Goal: Transaction & Acquisition: Purchase product/service

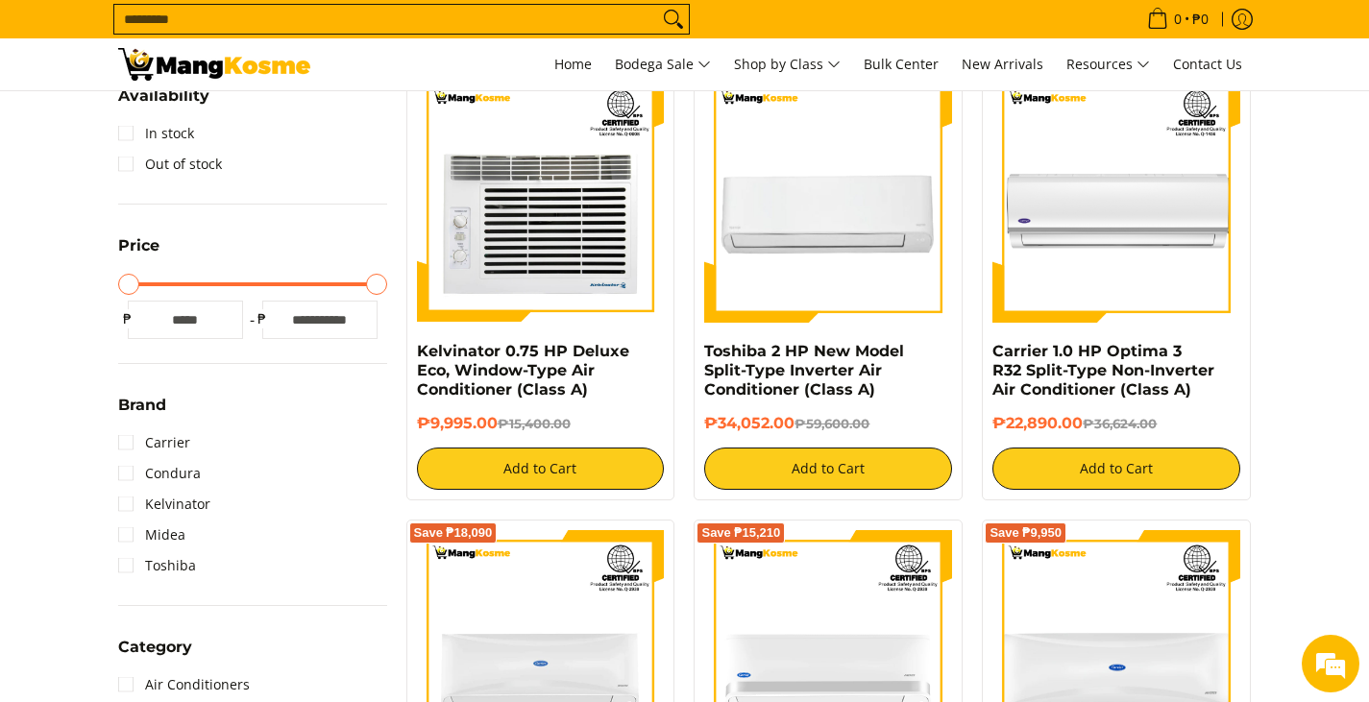
scroll to position [192, 0]
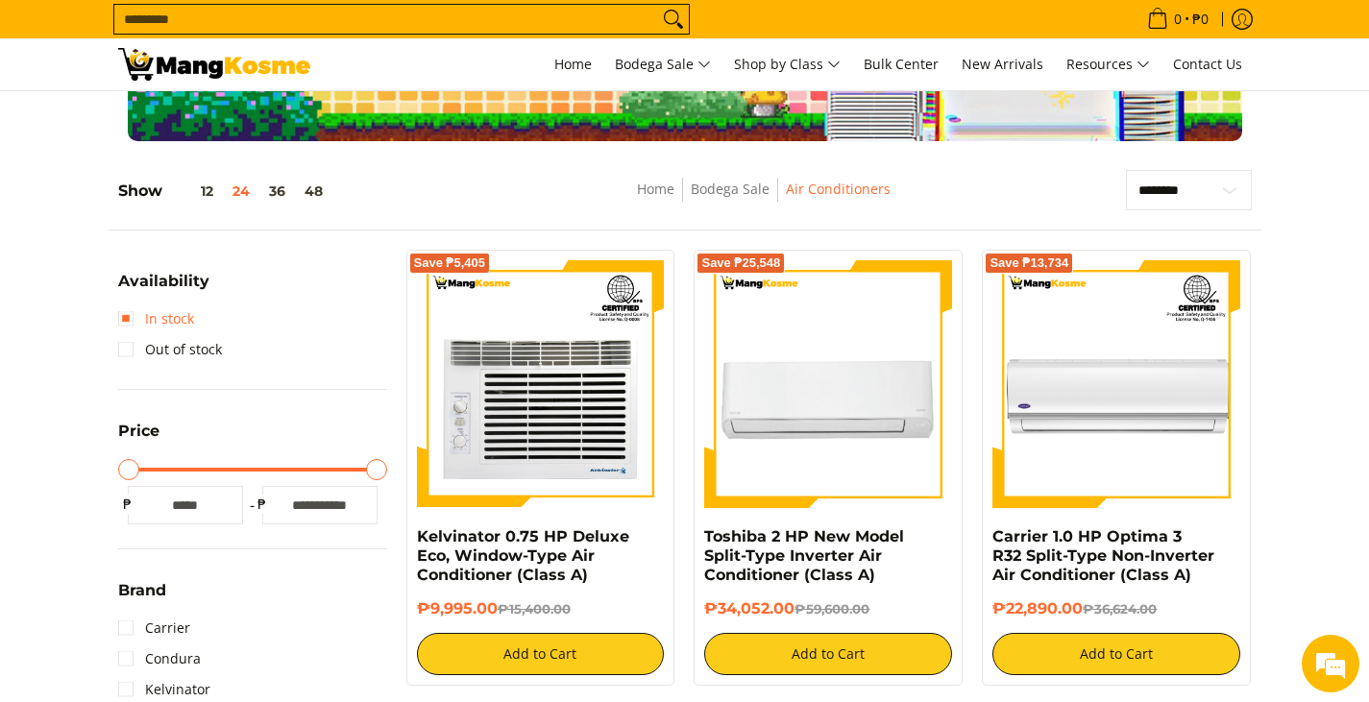
click at [126, 314] on link "In stock" at bounding box center [156, 319] width 76 height 31
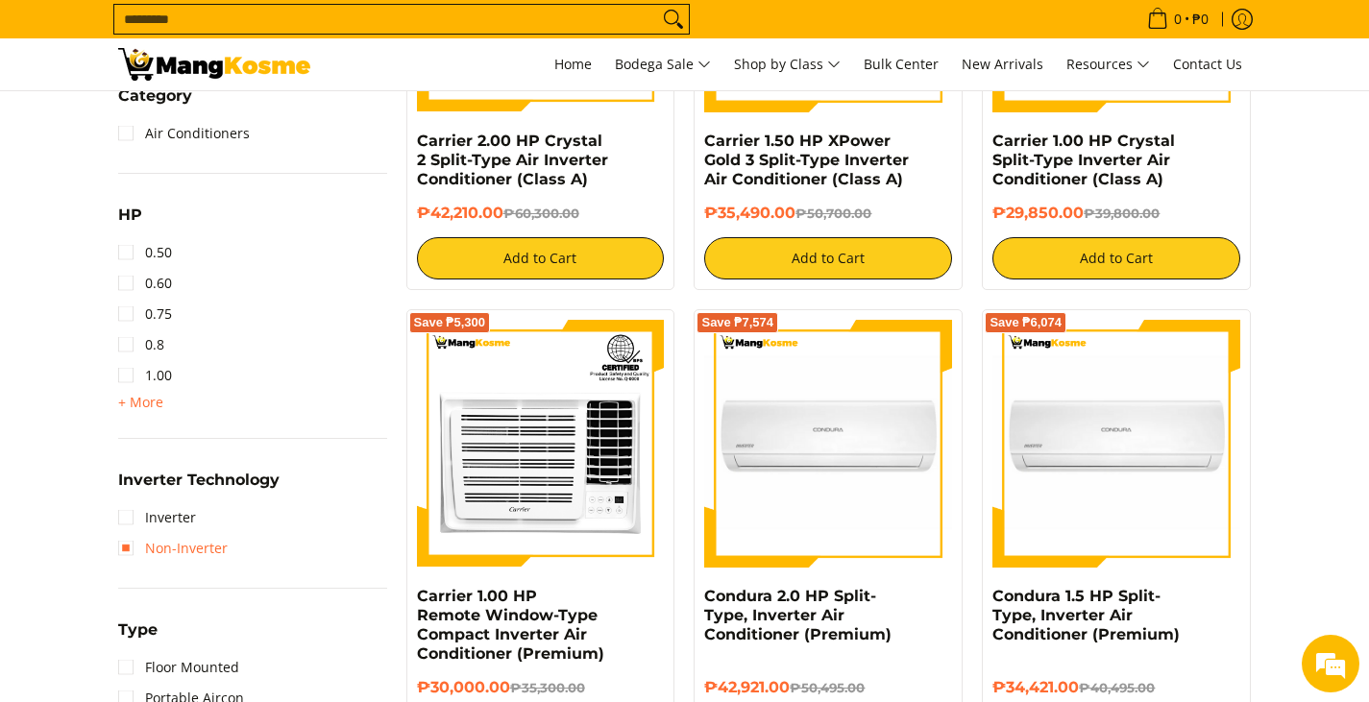
scroll to position [1134, 0]
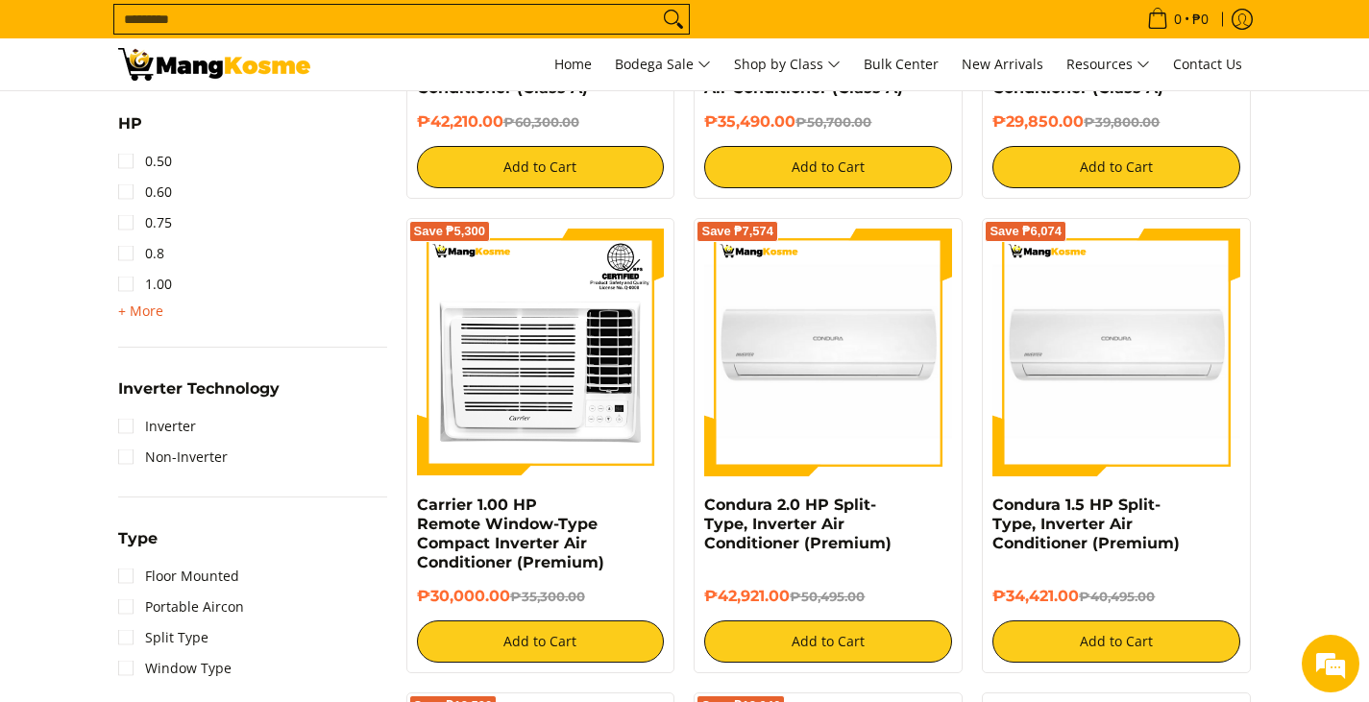
click at [118, 310] on span "+ More" at bounding box center [140, 311] width 45 height 15
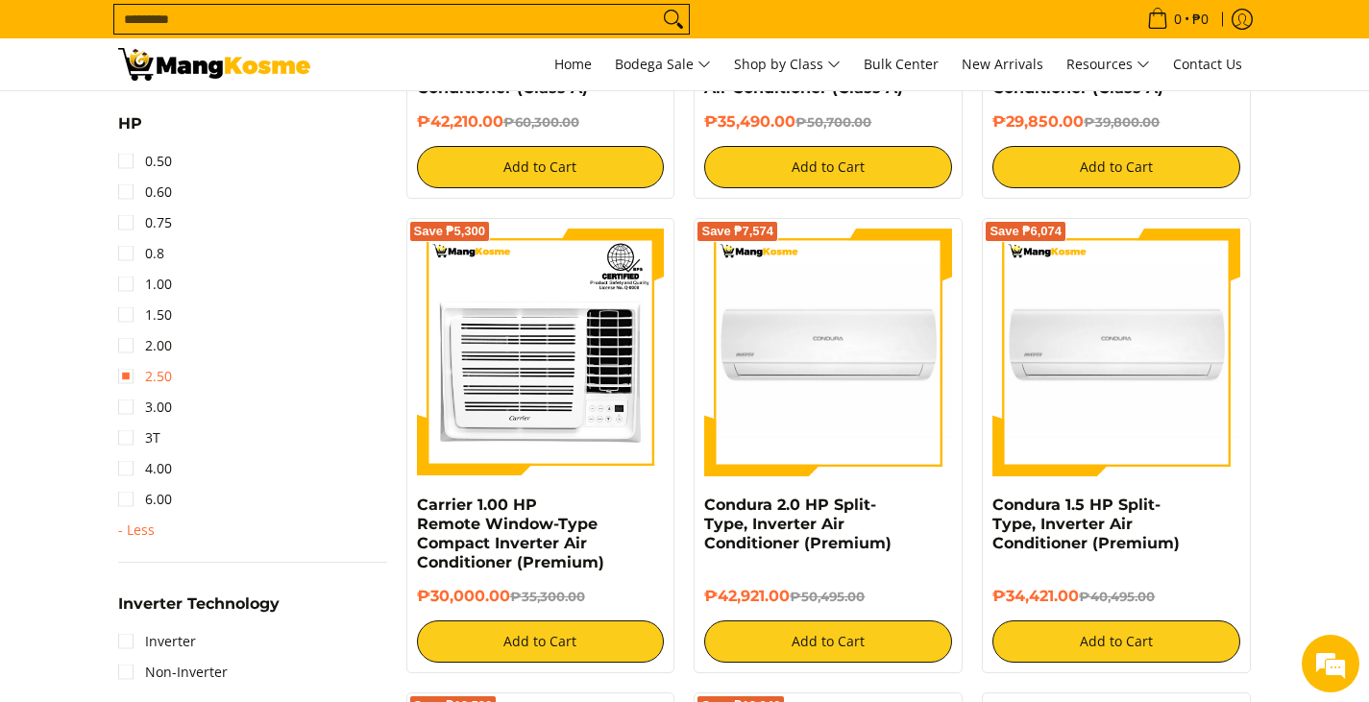
click at [127, 375] on link "2.50" at bounding box center [145, 376] width 54 height 31
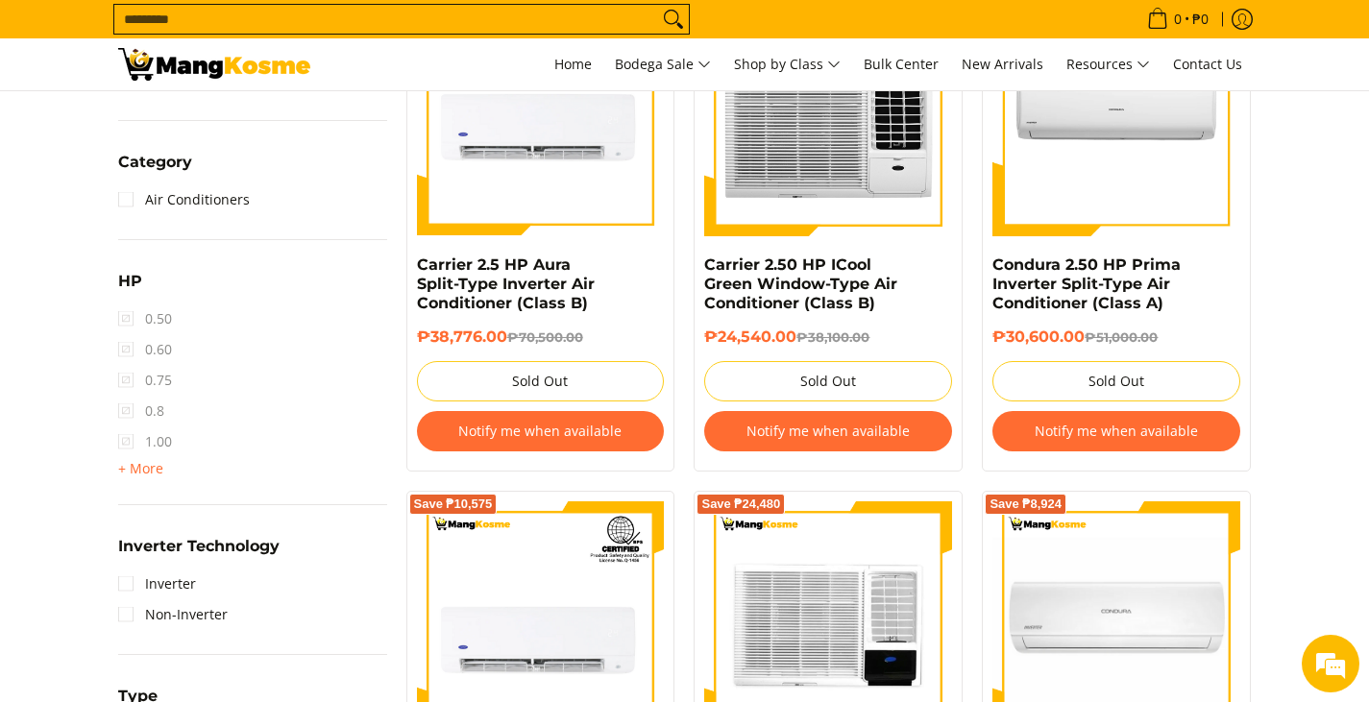
scroll to position [1038, 0]
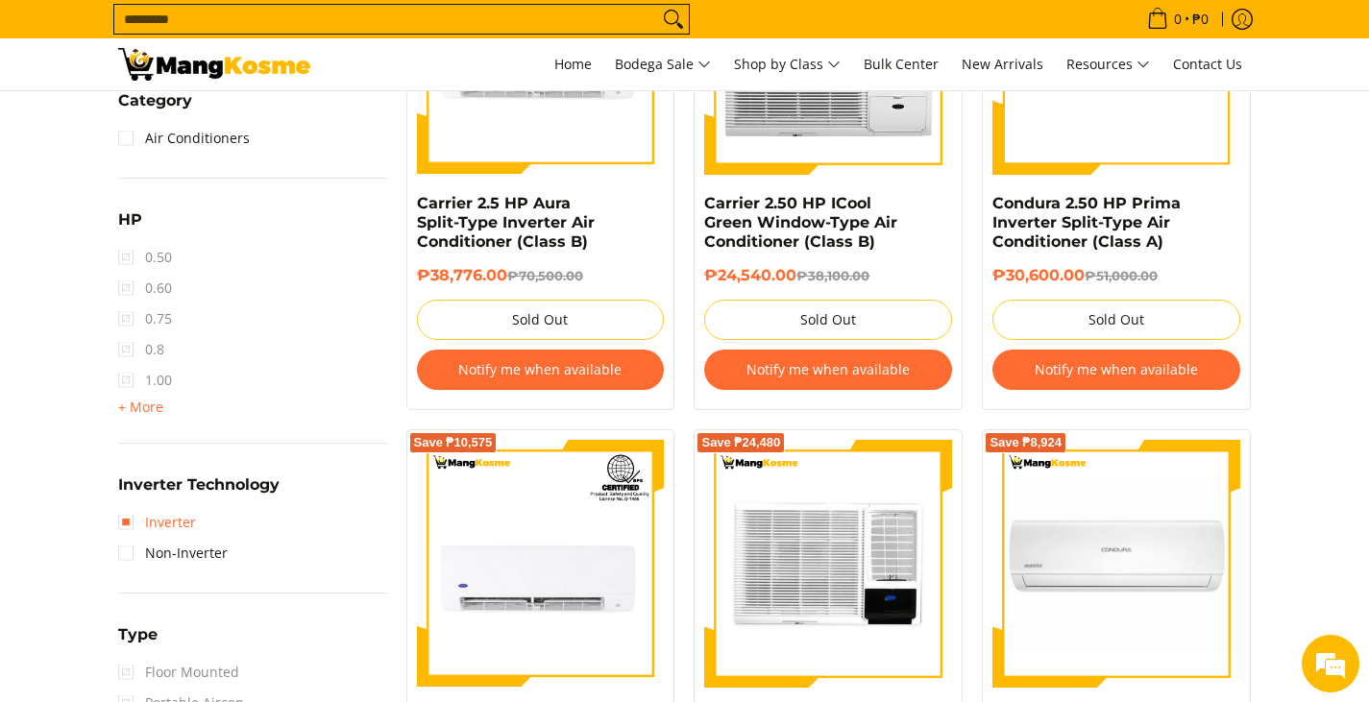
click at [131, 525] on link "Inverter" at bounding box center [157, 522] width 78 height 31
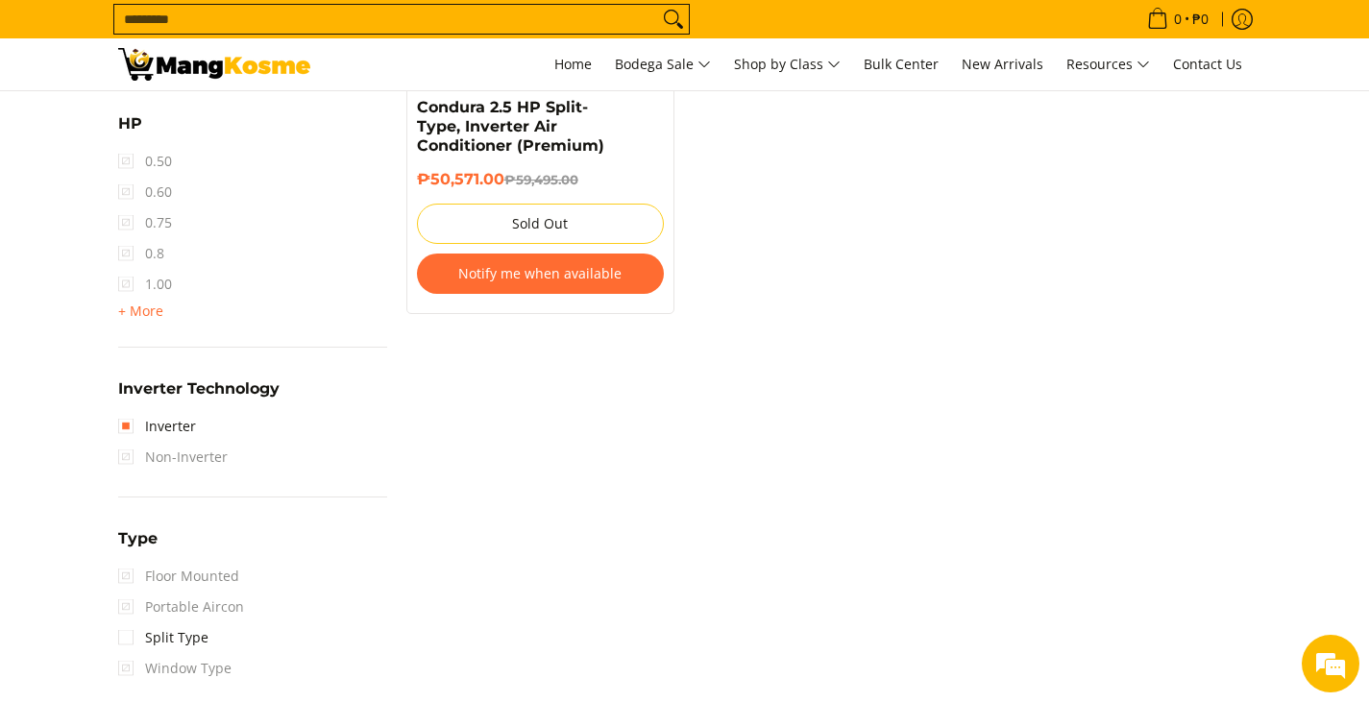
scroll to position [1423, 0]
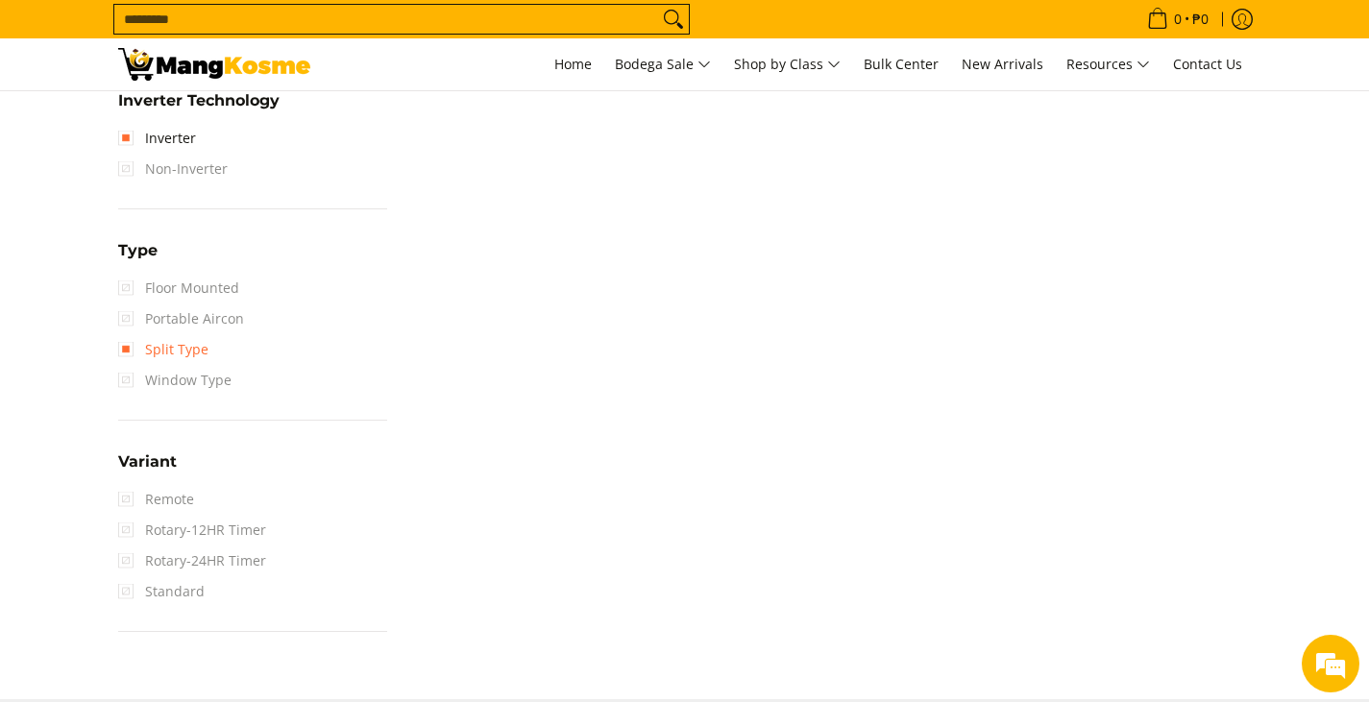
click at [126, 350] on link "Split Type" at bounding box center [163, 349] width 90 height 31
